Goal: Use online tool/utility: Utilize a website feature to perform a specific function

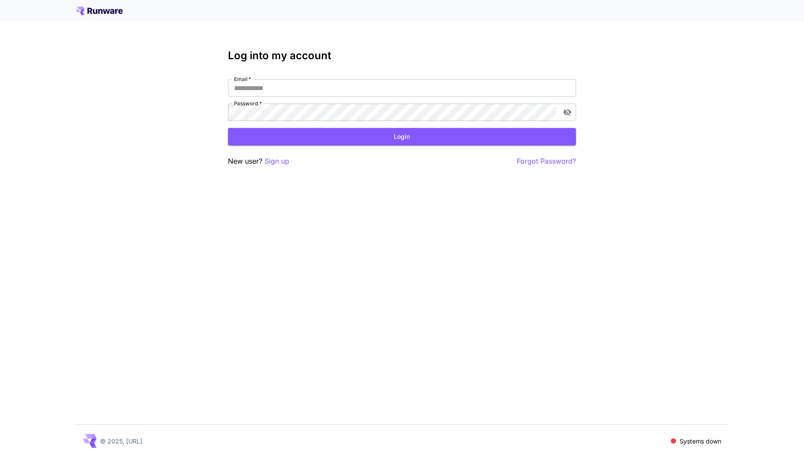
click at [386, 77] on div "Log into my account Email   * Email   * Password   * Password   * Login New use…" at bounding box center [402, 108] width 348 height 117
click at [365, 83] on input "Email   *" at bounding box center [402, 87] width 348 height 17
type input "**********"
click button "Login" at bounding box center [402, 137] width 348 height 18
click at [703, 441] on p "Systems down" at bounding box center [701, 440] width 42 height 9
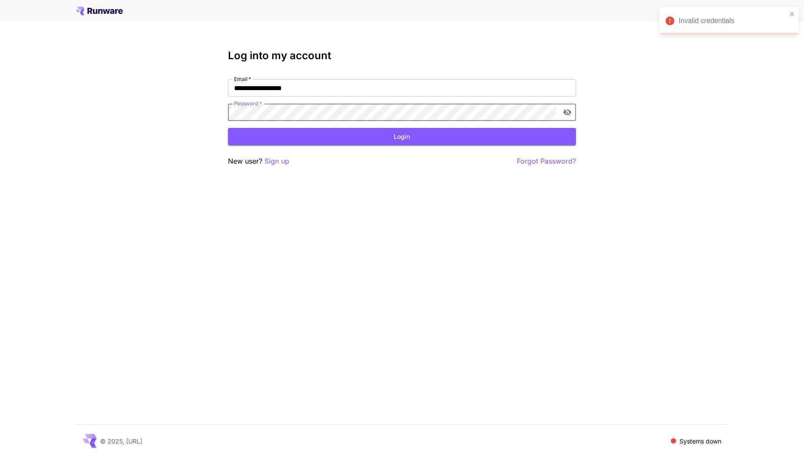
click button "Login" at bounding box center [402, 137] width 348 height 18
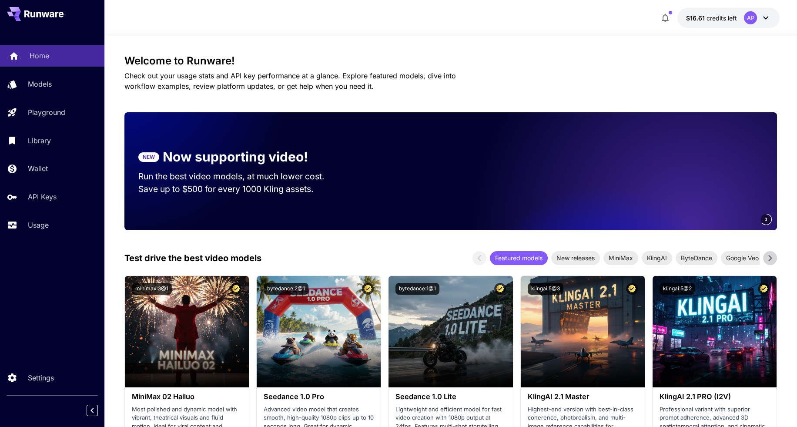
click at [44, 53] on p "Home" at bounding box center [40, 55] width 20 height 10
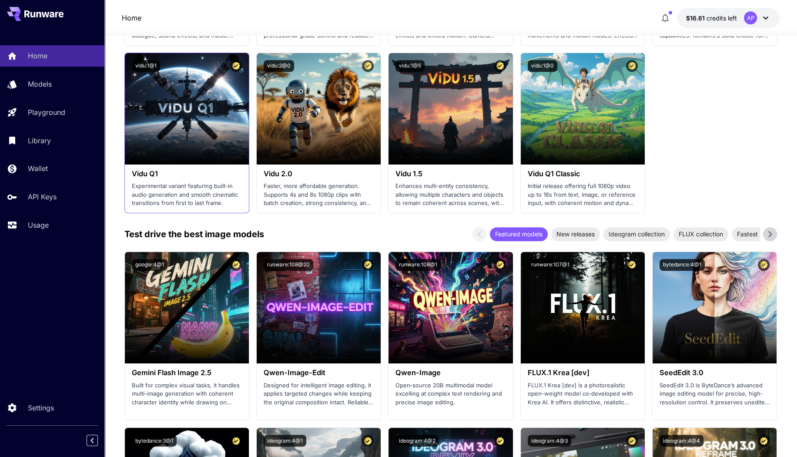
scroll to position [725, 0]
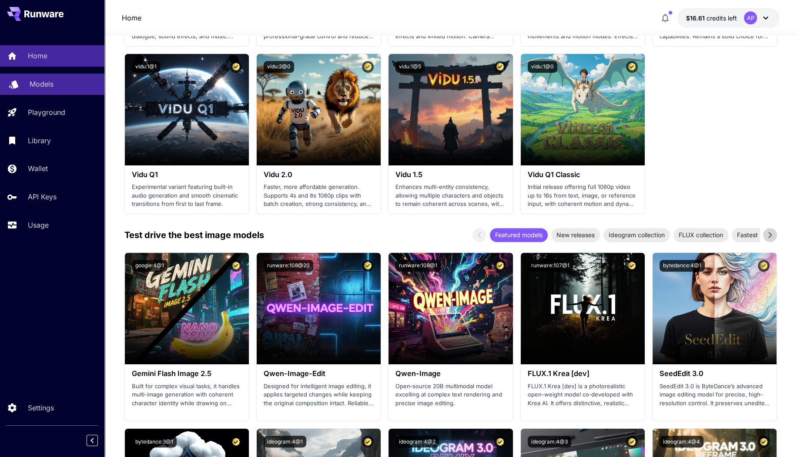
click at [58, 86] on div "Models" at bounding box center [64, 84] width 68 height 10
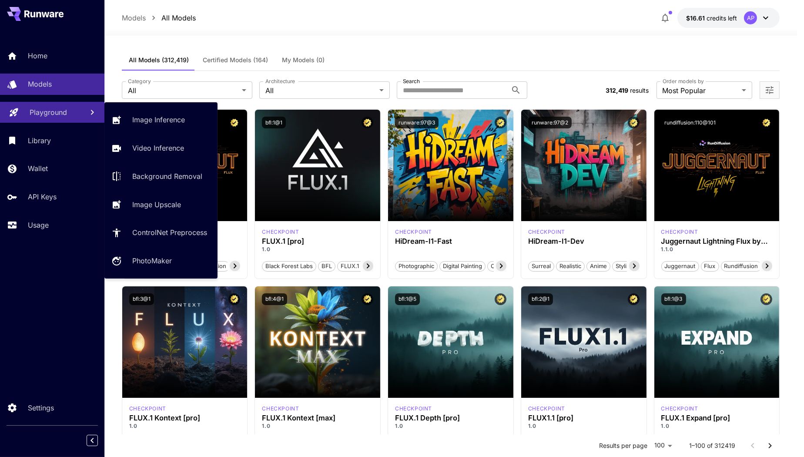
click at [57, 114] on p "Playground" at bounding box center [48, 112] width 37 height 10
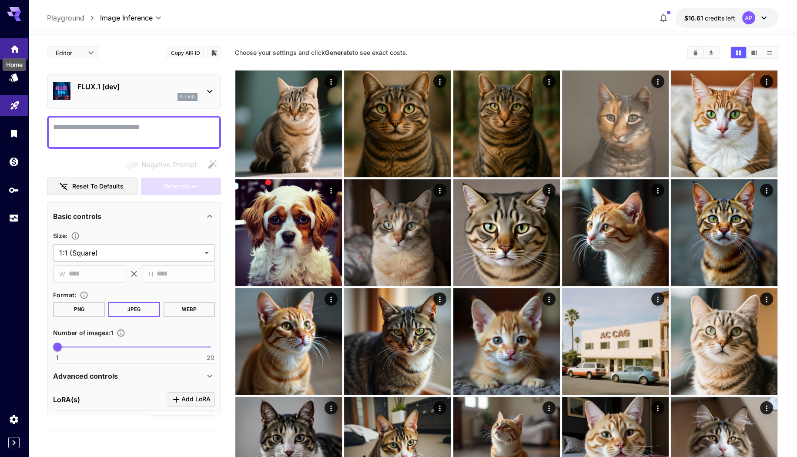
click at [11, 43] on icon "Home" at bounding box center [15, 46] width 10 height 10
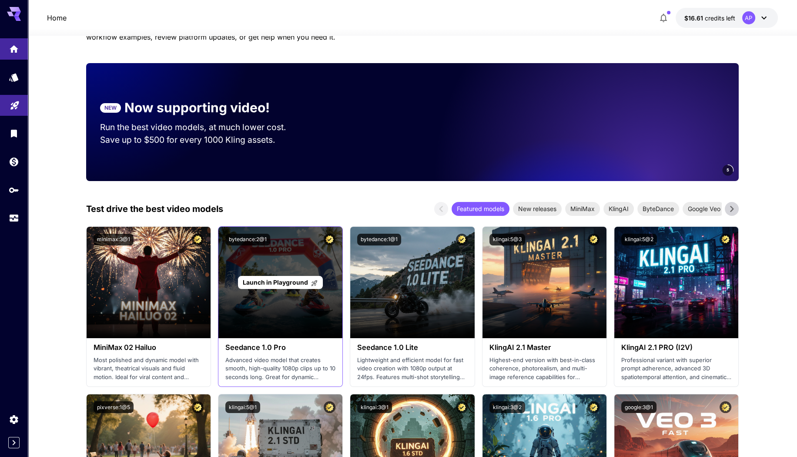
scroll to position [51, 0]
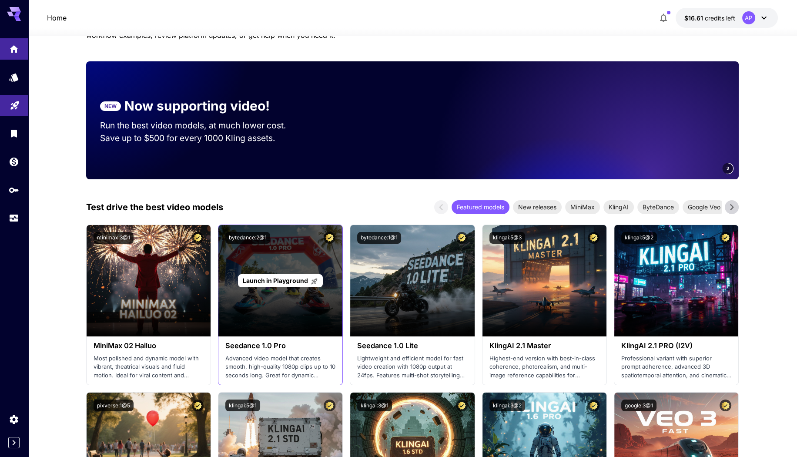
click at [251, 279] on span "Launch in Playground" at bounding box center [275, 280] width 65 height 7
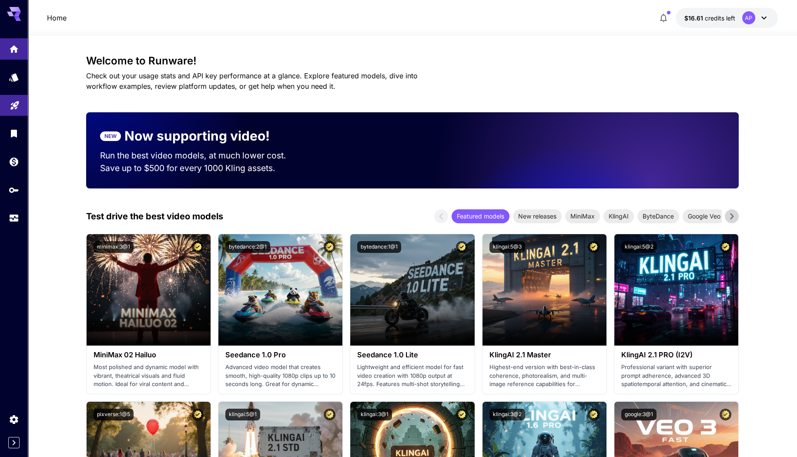
scroll to position [51, 0]
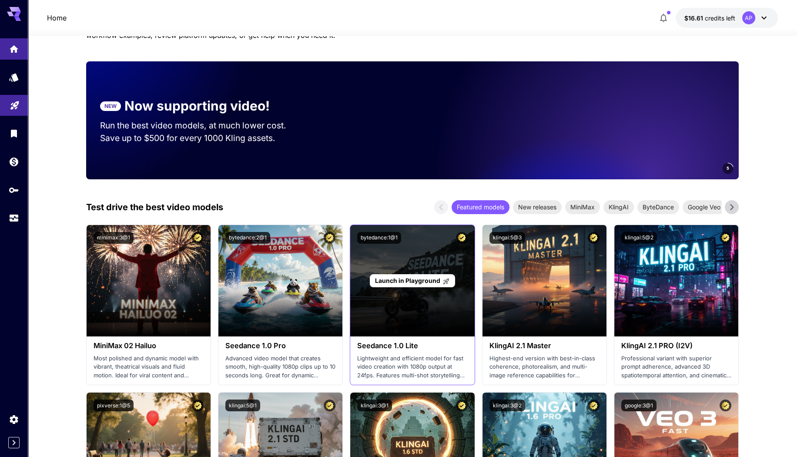
click at [414, 269] on div "Launch in Playground" at bounding box center [412, 280] width 124 height 111
click at [417, 276] on p "Launch in Playground" at bounding box center [412, 280] width 75 height 9
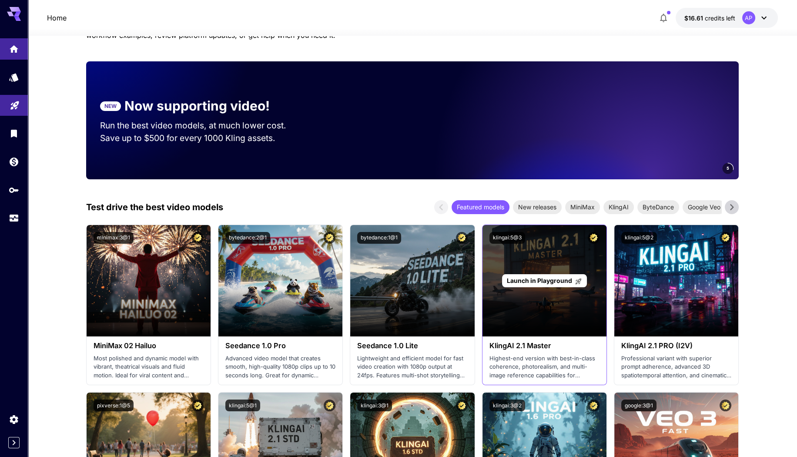
click at [545, 285] on div "Launch in Playground" at bounding box center [544, 280] width 85 height 13
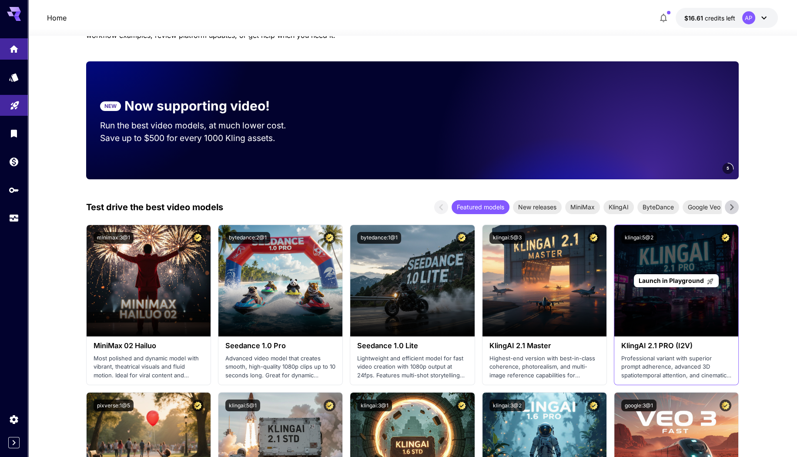
click at [678, 277] on span "Launch in Playground" at bounding box center [671, 280] width 65 height 7
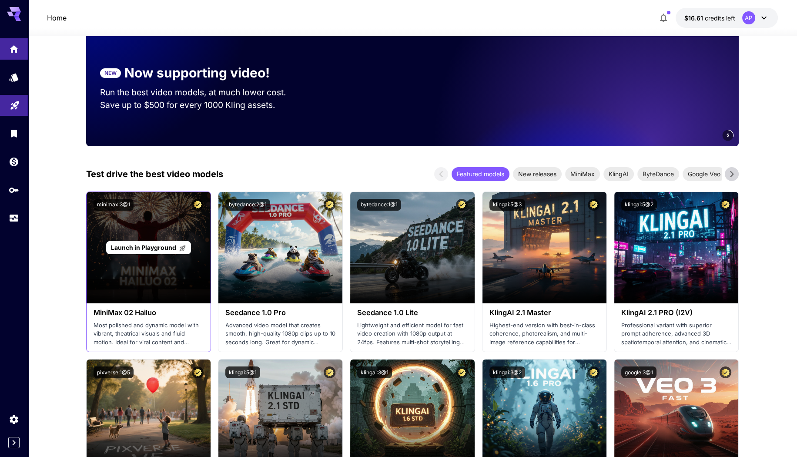
click at [131, 244] on span "Launch in Playground" at bounding box center [143, 247] width 65 height 7
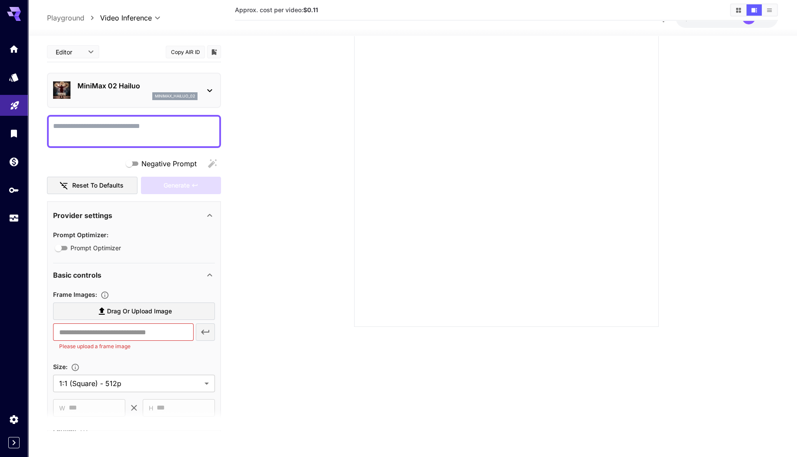
scroll to position [68, 0]
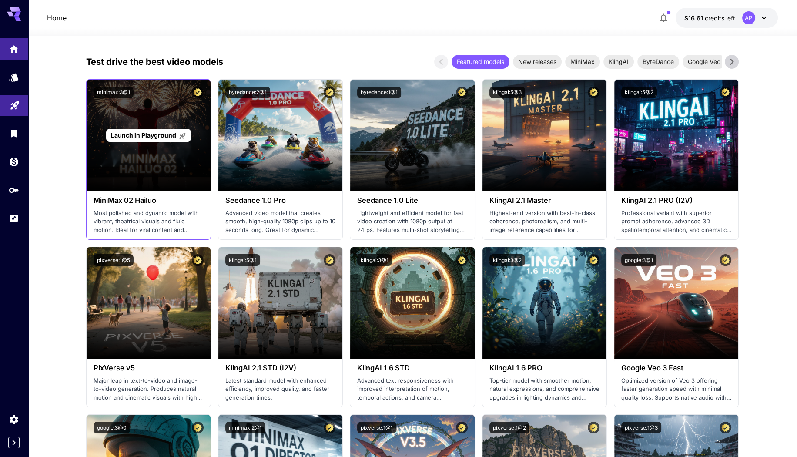
scroll to position [202, 0]
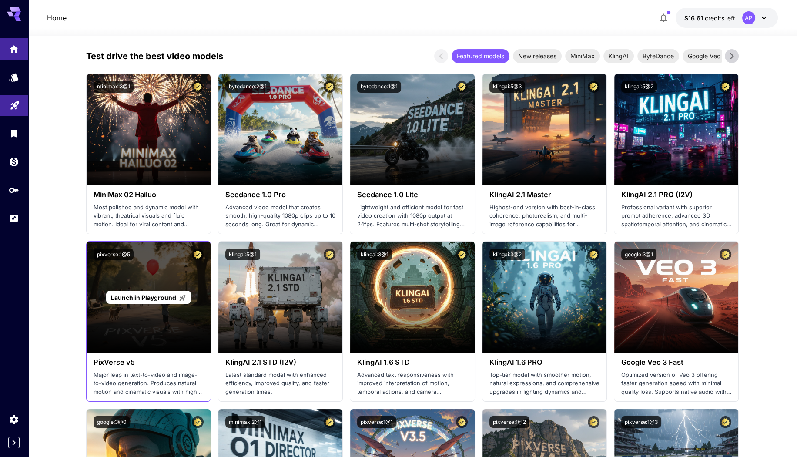
click at [147, 291] on div "Launch in Playground" at bounding box center [148, 297] width 85 height 13
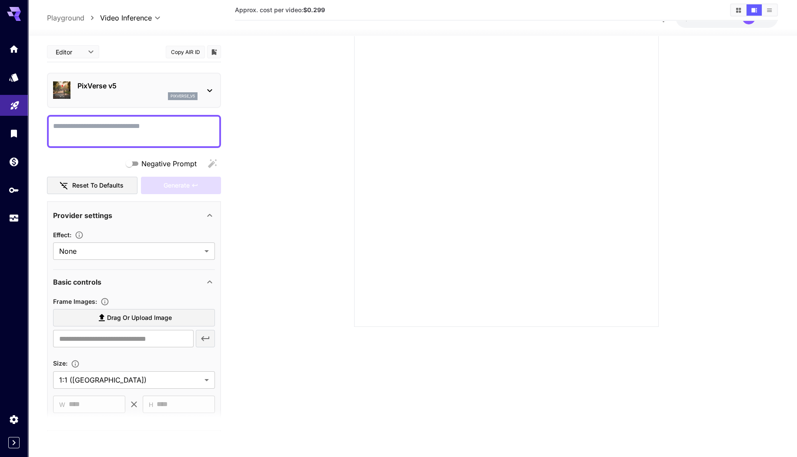
scroll to position [68, 0]
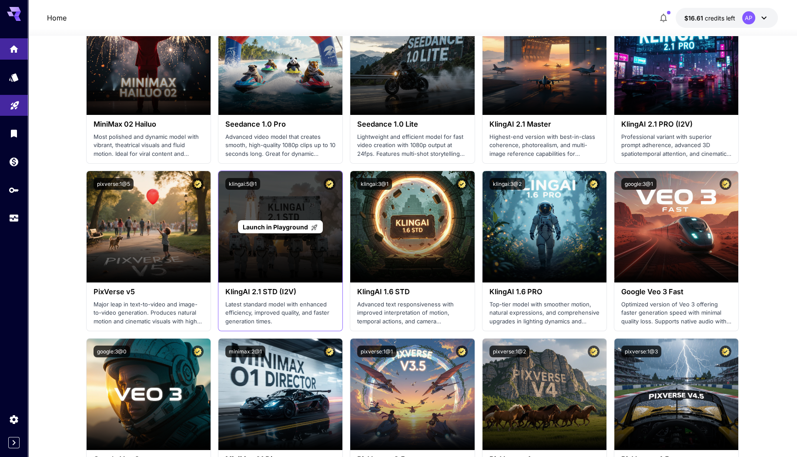
scroll to position [273, 0]
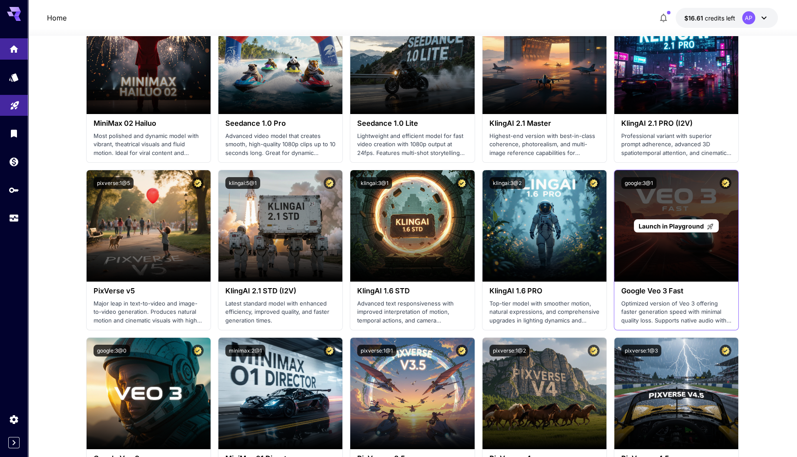
click at [664, 224] on span "Launch in Playground" at bounding box center [671, 225] width 65 height 7
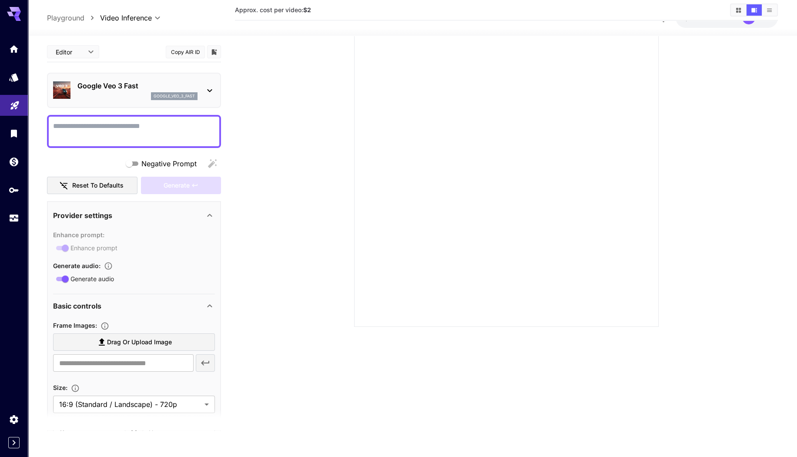
scroll to position [68, 0]
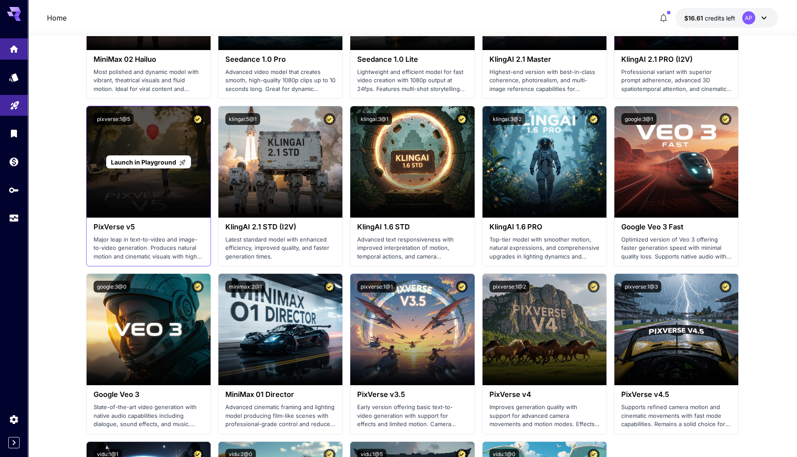
scroll to position [340, 0]
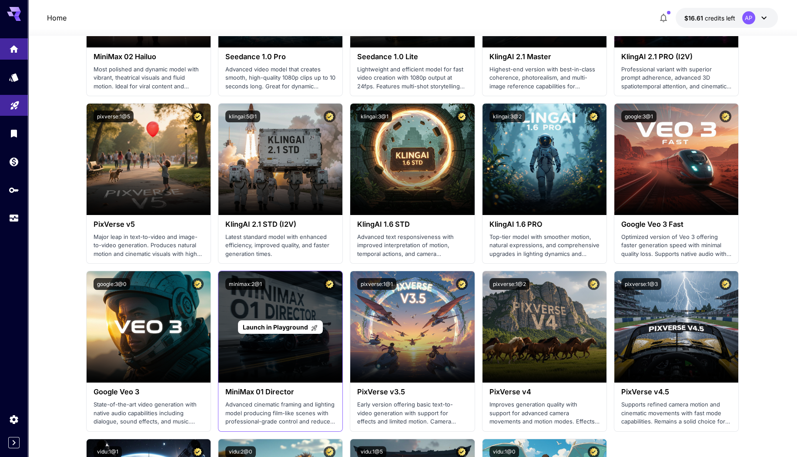
click at [291, 328] on span "Launch in Playground" at bounding box center [275, 326] width 65 height 7
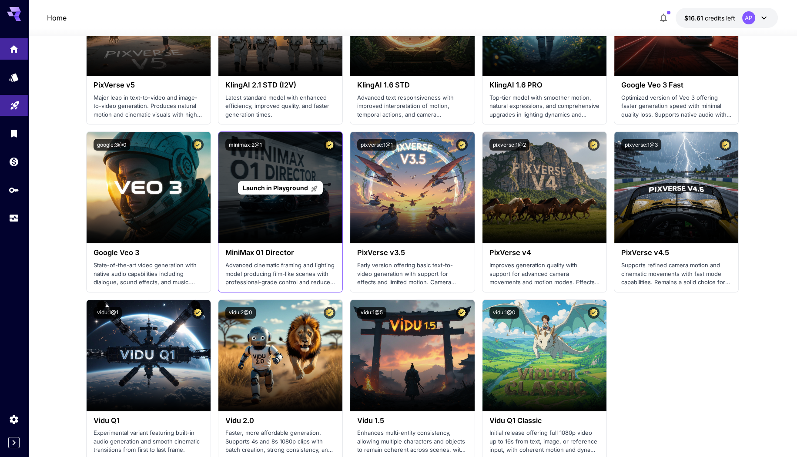
scroll to position [480, 0]
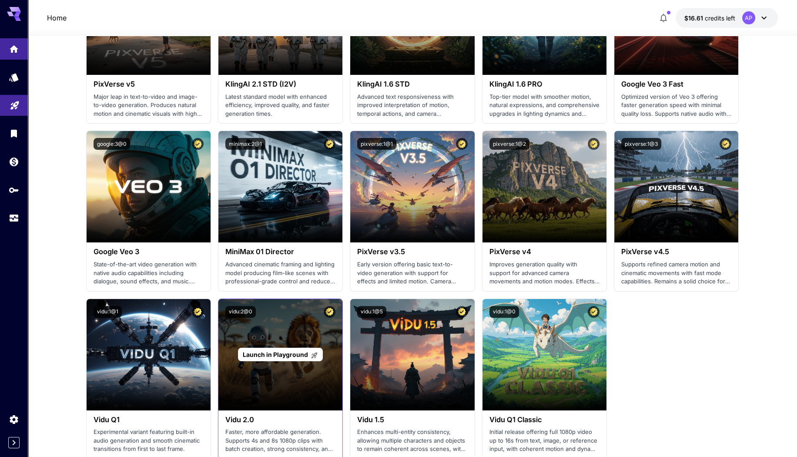
click at [290, 355] on span "Launch in Playground" at bounding box center [275, 354] width 65 height 7
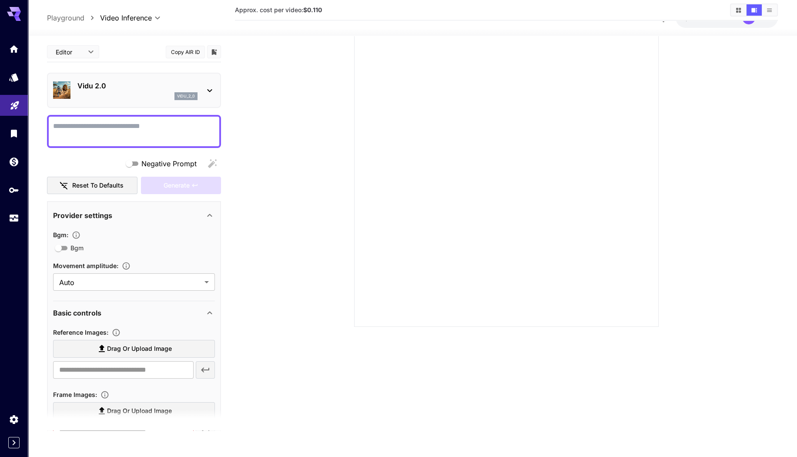
scroll to position [68, 0]
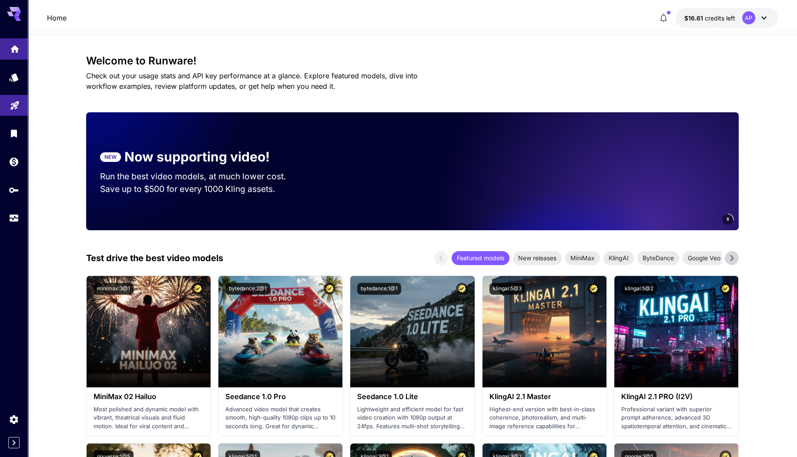
click at [10, 46] on icon "Home" at bounding box center [15, 46] width 10 height 10
click at [14, 49] on icon "Home" at bounding box center [15, 46] width 10 height 10
drag, startPoint x: 11, startPoint y: 22, endPoint x: 17, endPoint y: 3, distance: 19.8
click at [17, 3] on div at bounding box center [14, 116] width 28 height 233
click at [18, 69] on link at bounding box center [14, 77] width 28 height 21
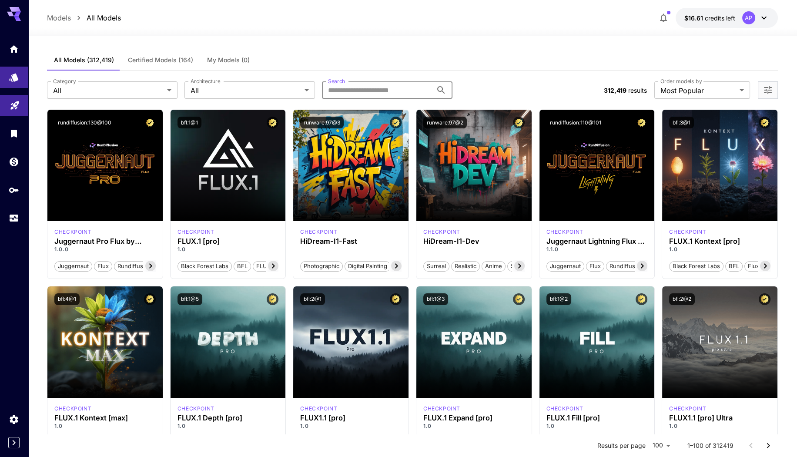
click at [368, 88] on input "Search" at bounding box center [377, 89] width 111 height 17
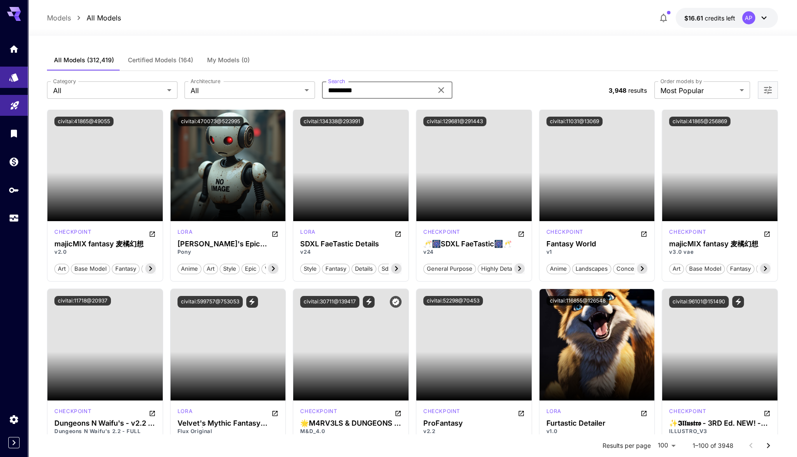
type input "*********"
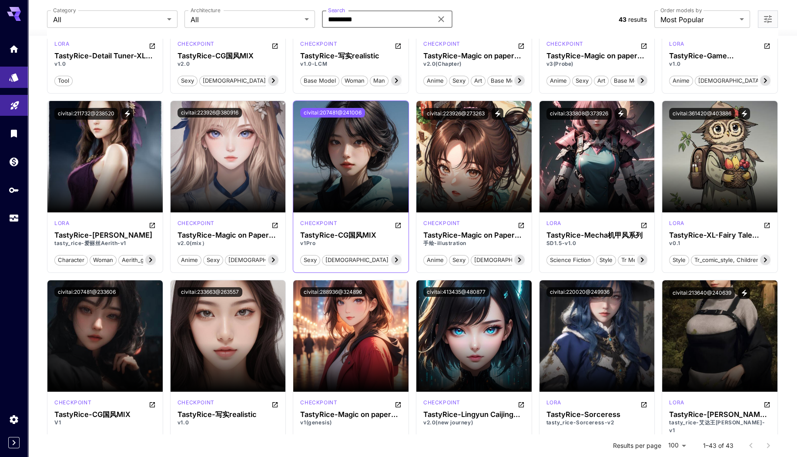
scroll to position [188, 0]
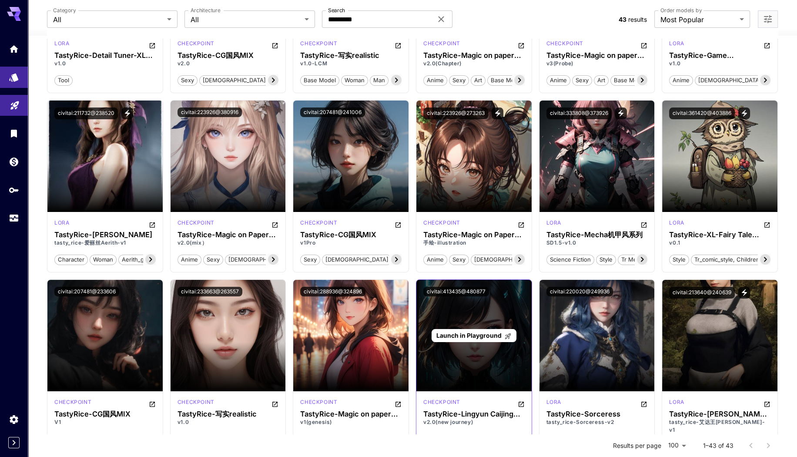
click at [470, 339] on p "Launch in Playground" at bounding box center [473, 335] width 75 height 9
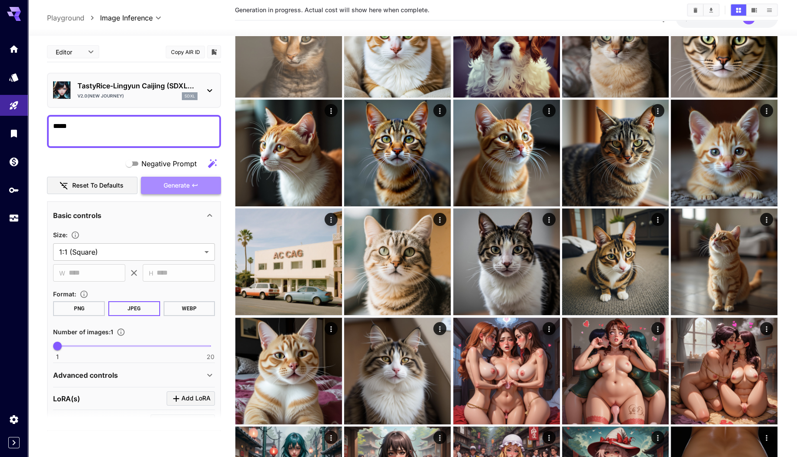
click at [168, 191] on button "Generate" at bounding box center [181, 186] width 80 height 18
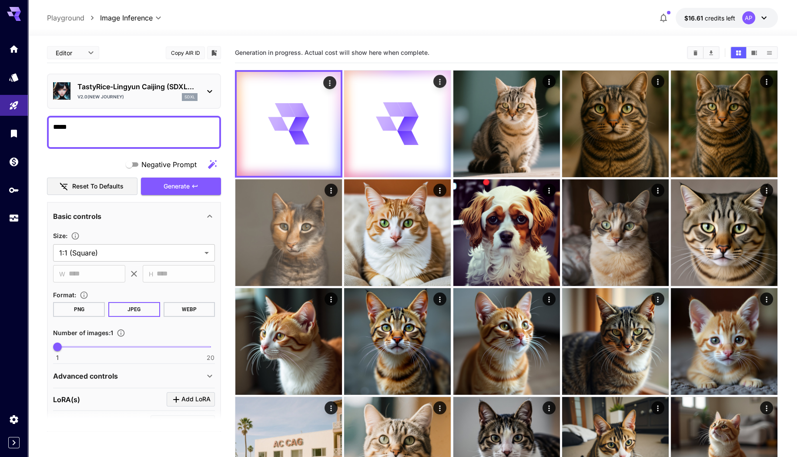
click at [188, 47] on button "Copy AIR ID" at bounding box center [185, 53] width 39 height 13
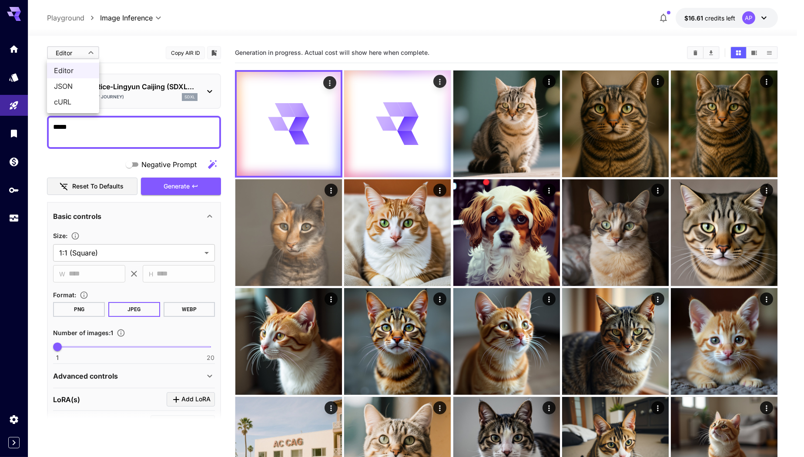
click at [82, 51] on div at bounding box center [402, 228] width 804 height 457
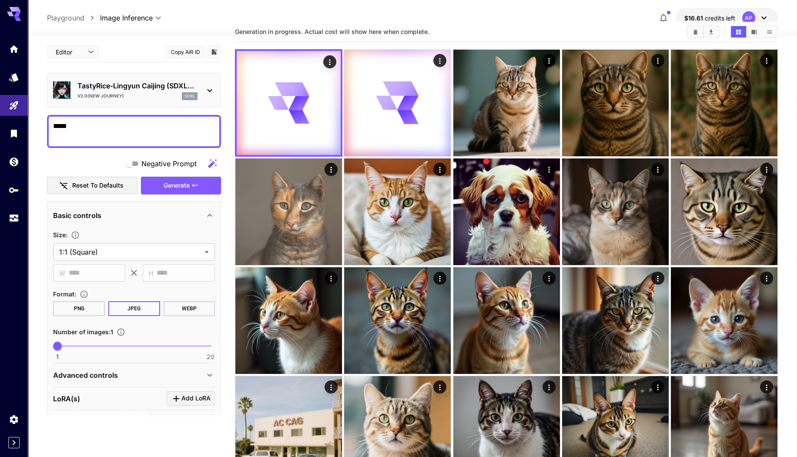
click at [195, 214] on div "Basic controls" at bounding box center [128, 215] width 151 height 10
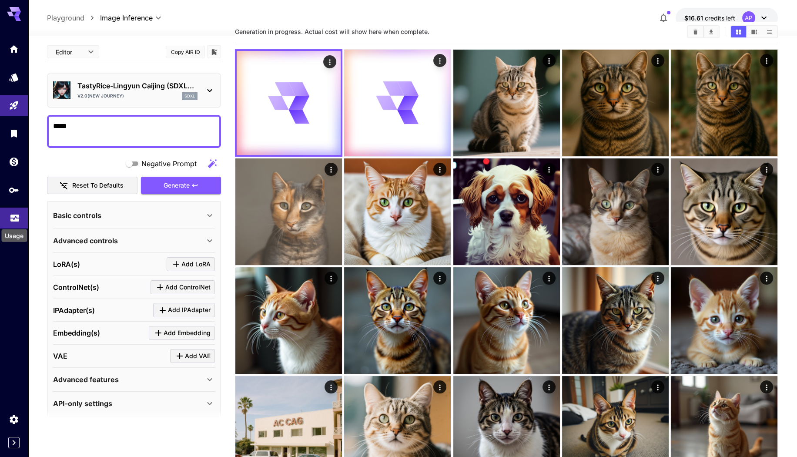
click at [10, 219] on icon "Usage" at bounding box center [15, 215] width 10 height 10
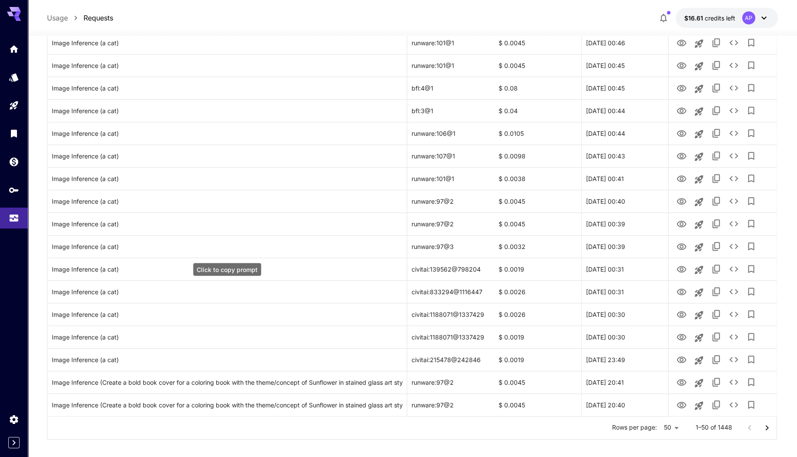
scroll to position [894, 0]
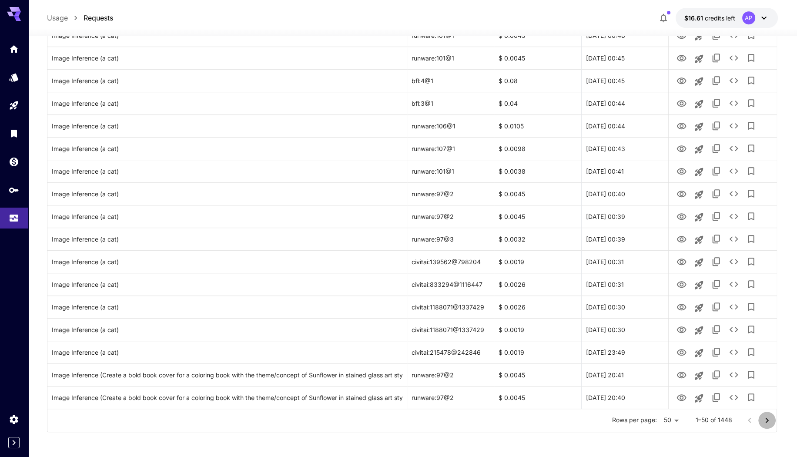
click at [771, 422] on icon "Go to next page" at bounding box center [767, 420] width 10 height 10
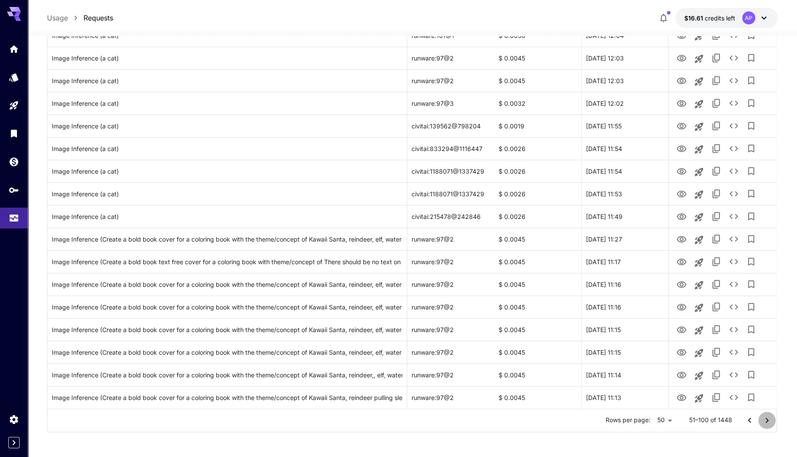
click at [761, 421] on button "Go to next page" at bounding box center [766, 420] width 17 height 17
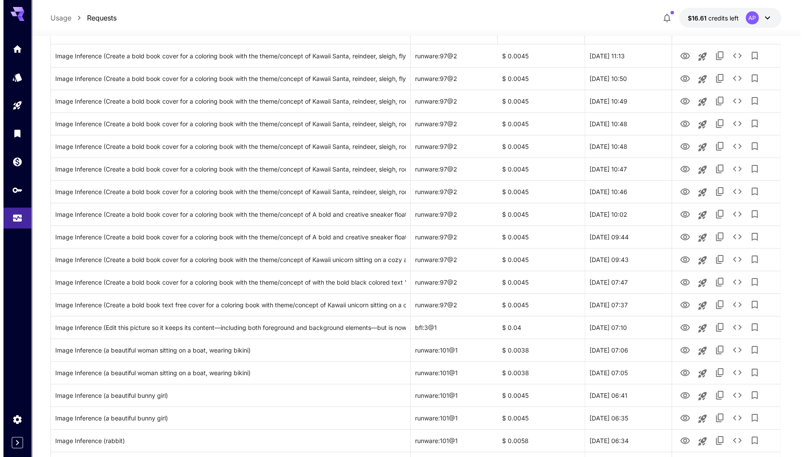
scroll to position [0, 0]
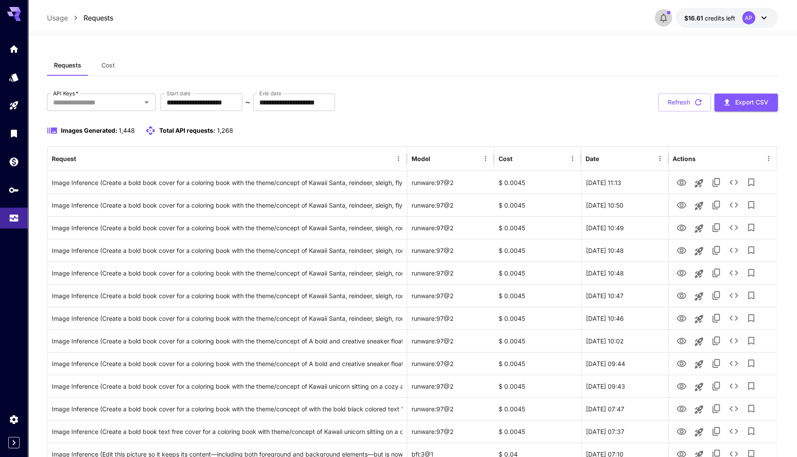
click at [668, 13] on span "button" at bounding box center [668, 12] width 3 height 3
